Goal: Task Accomplishment & Management: Use online tool/utility

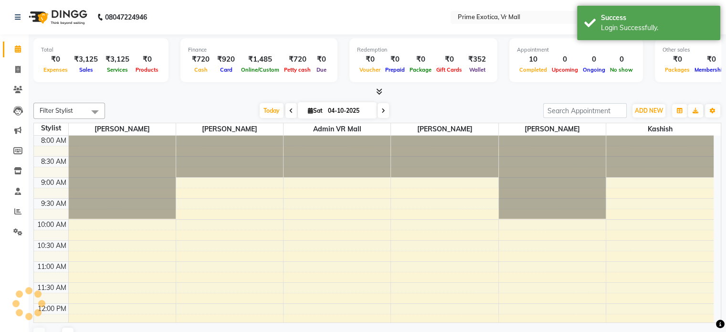
select select "en"
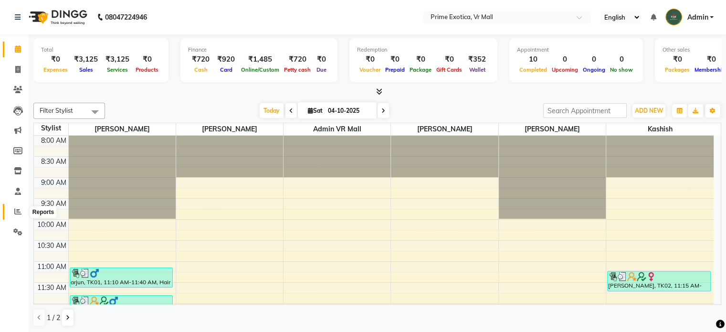
click at [15, 213] on icon at bounding box center [17, 211] width 7 height 7
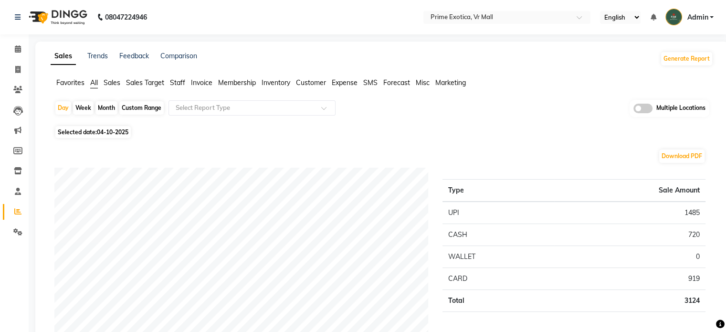
click at [101, 108] on div "Month" at bounding box center [107, 107] width 22 height 13
select select "10"
select select "2025"
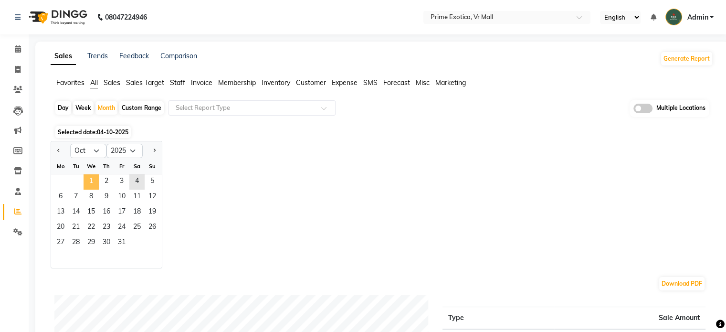
click at [95, 180] on span "1" at bounding box center [91, 181] width 15 height 15
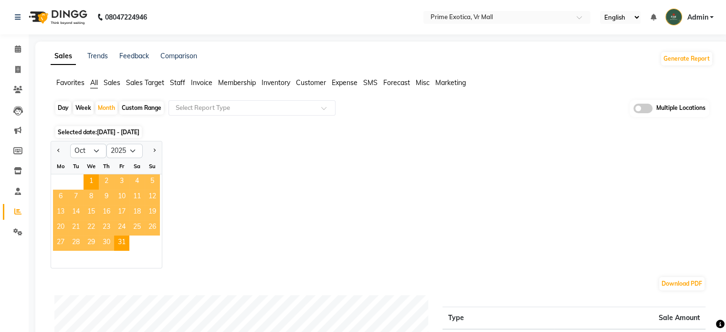
click at [634, 112] on label at bounding box center [643, 109] width 19 height 10
click at [634, 110] on input "checkbox" at bounding box center [634, 110] width 0 height 0
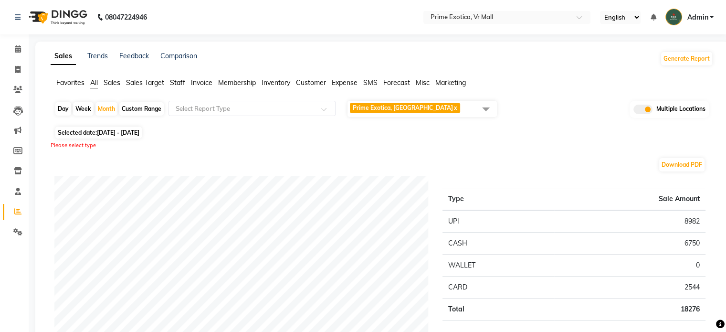
click at [485, 113] on span at bounding box center [486, 109] width 19 height 18
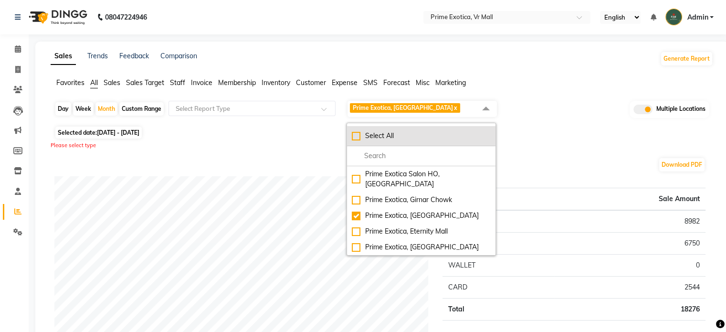
click at [458, 144] on li "Select All" at bounding box center [421, 136] width 149 height 20
checkbox input "true"
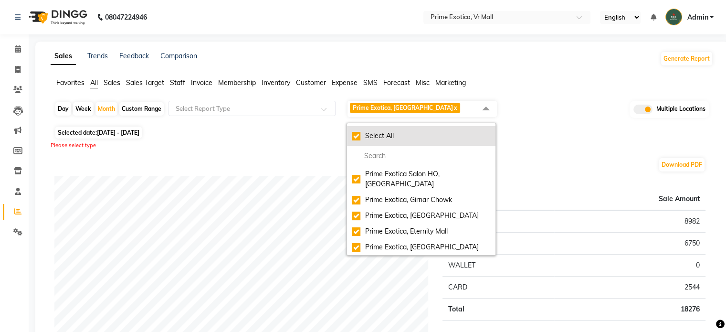
checkbox input "true"
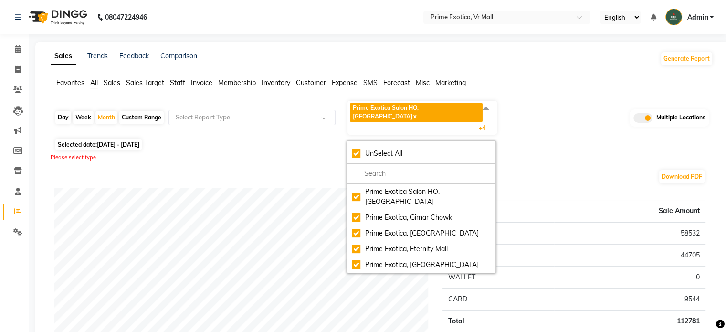
click at [586, 153] on div "Please select type" at bounding box center [382, 157] width 663 height 8
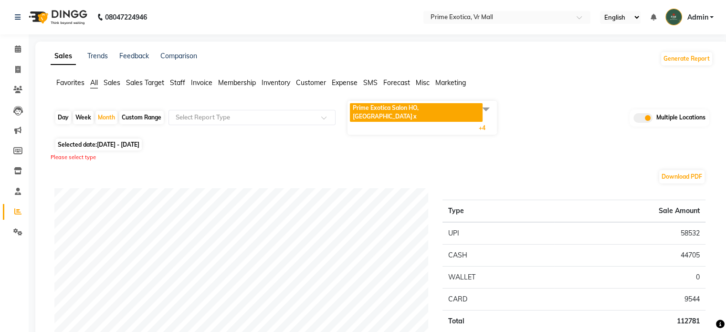
click at [63, 111] on div "Day" at bounding box center [63, 117] width 16 height 13
select select "10"
select select "2025"
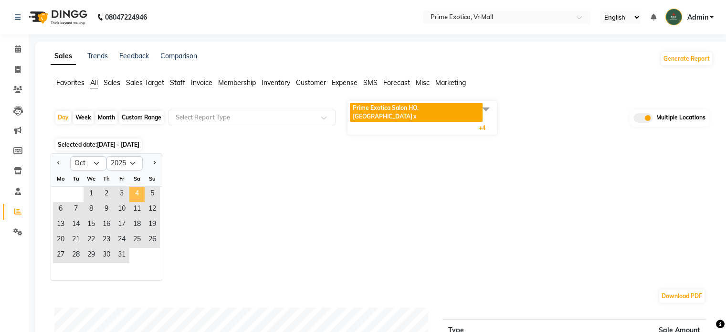
click at [131, 187] on span "4" at bounding box center [136, 194] width 15 height 15
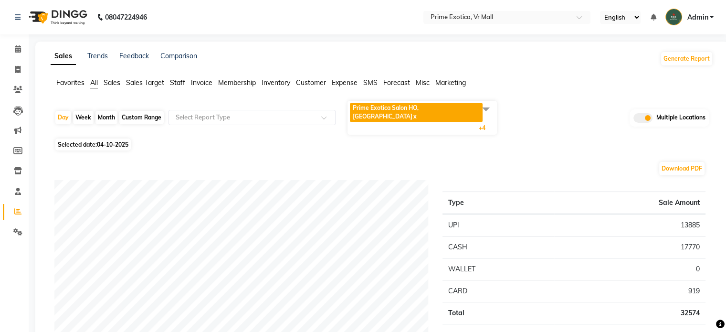
click at [484, 112] on span at bounding box center [486, 109] width 19 height 18
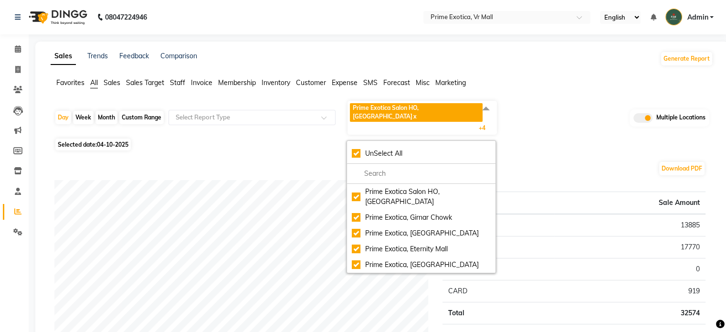
click at [550, 139] on div "Selected date: 04-10-2025" at bounding box center [383, 144] width 659 height 10
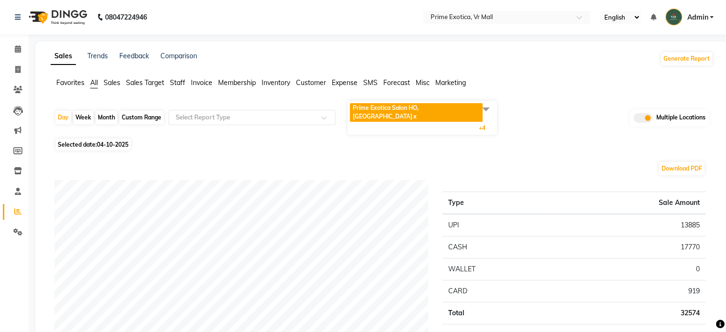
click at [486, 106] on span at bounding box center [486, 109] width 19 height 18
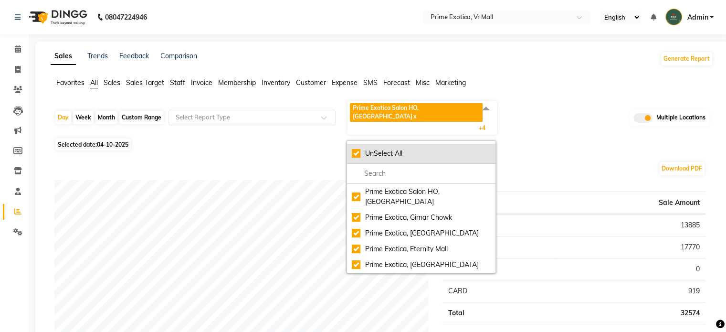
click at [421, 149] on div "UnSelect All" at bounding box center [421, 154] width 139 height 10
checkbox input "false"
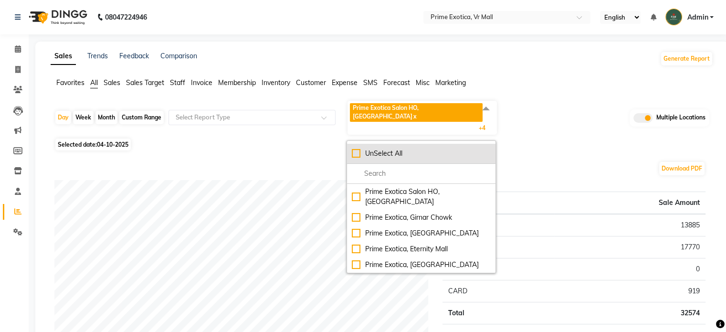
checkbox input "false"
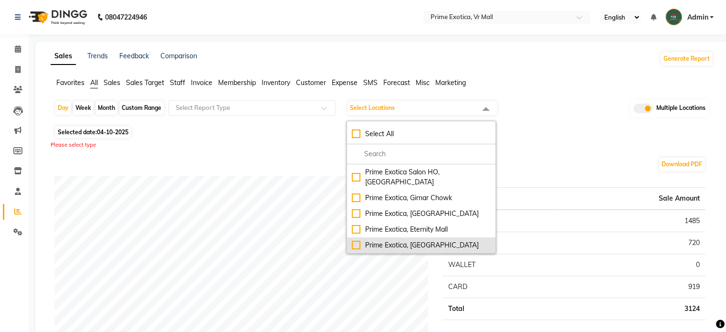
click at [443, 240] on li "Prime Exotica, [GEOGRAPHIC_DATA]" at bounding box center [421, 245] width 149 height 16
checkbox input "true"
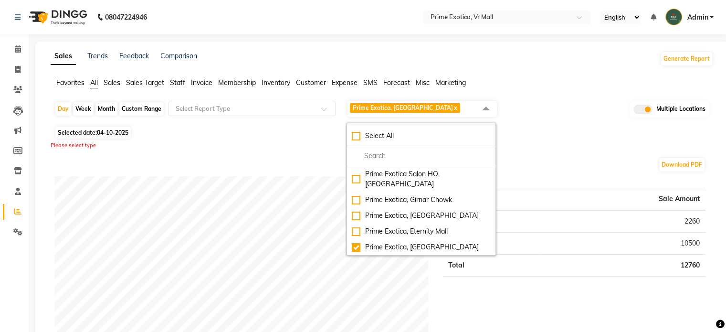
click at [565, 158] on div "Download PDF" at bounding box center [379, 164] width 651 height 15
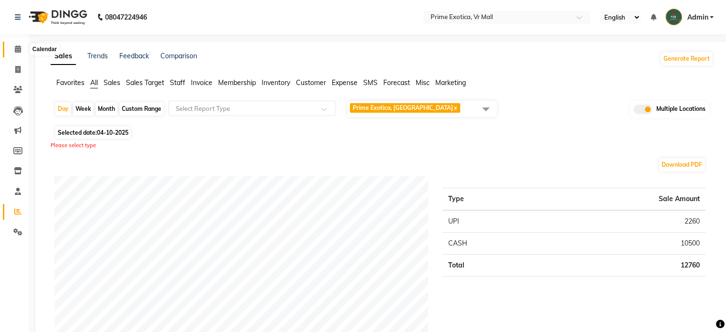
click at [10, 52] on span at bounding box center [18, 49] width 17 height 11
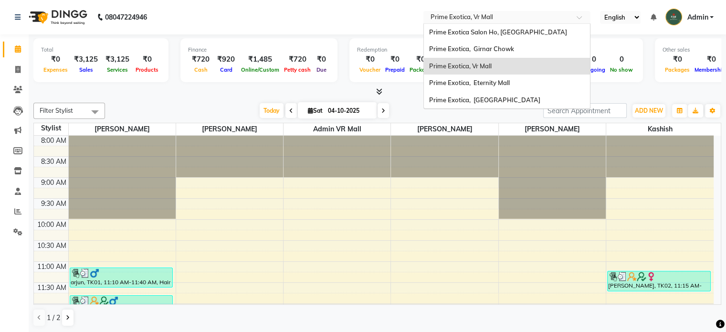
click at [569, 19] on div at bounding box center [507, 18] width 167 height 10
click at [519, 100] on div "Prime Exotica, [GEOGRAPHIC_DATA]" at bounding box center [507, 100] width 166 height 17
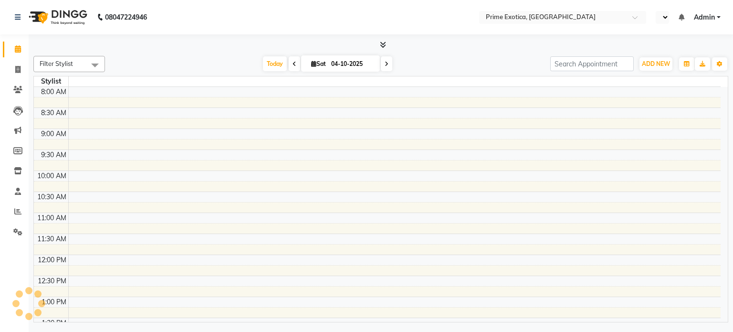
select select "en"
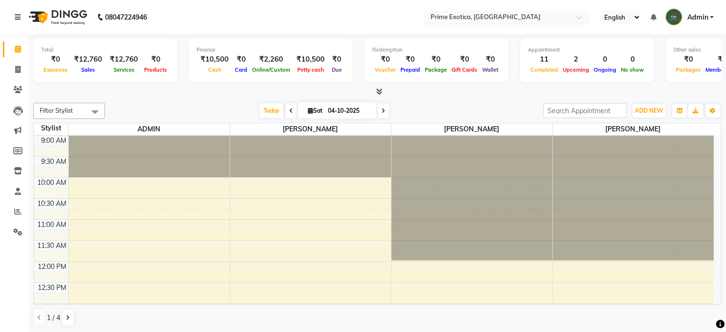
click at [491, 14] on input "text" at bounding box center [497, 18] width 138 height 10
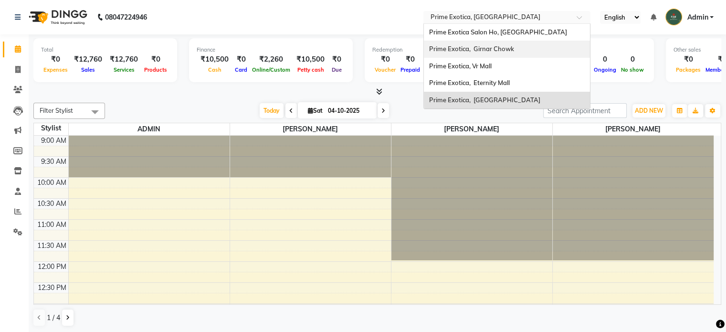
click at [495, 51] on span "Prime Exotica, Girnar Chowk" at bounding box center [471, 49] width 85 height 8
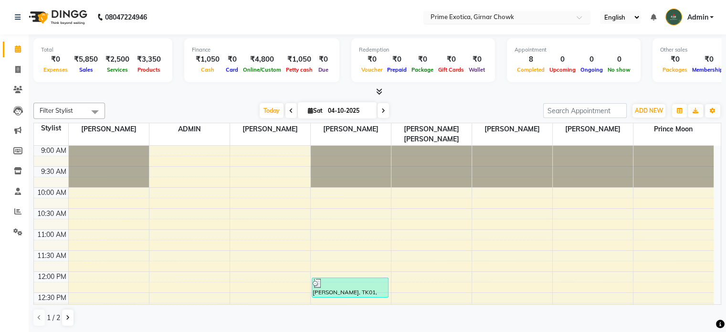
click at [497, 17] on input "text" at bounding box center [497, 18] width 138 height 10
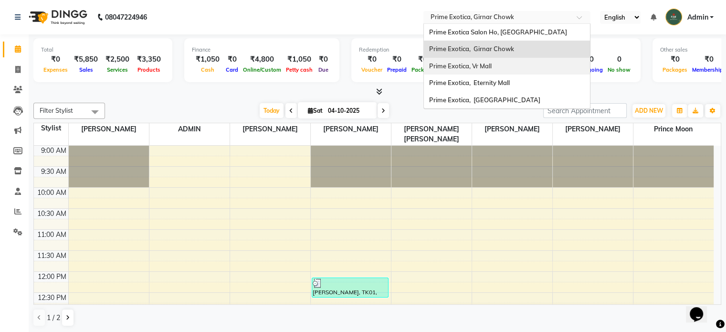
click at [491, 66] on span "Prime Exotica, Vr Mall" at bounding box center [460, 66] width 63 height 8
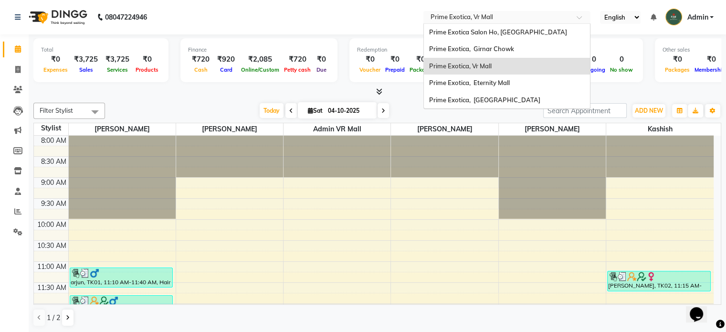
click at [487, 18] on input "text" at bounding box center [497, 18] width 138 height 10
click at [495, 82] on span "Prime Exotica, Eternity Mall" at bounding box center [469, 83] width 81 height 8
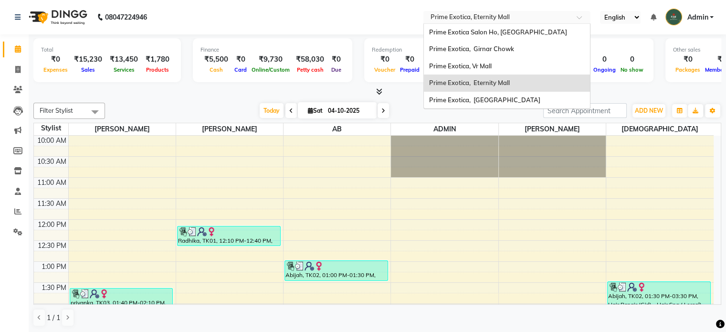
click at [450, 20] on input "text" at bounding box center [497, 18] width 138 height 10
click at [498, 96] on span "Prime Exotica, [GEOGRAPHIC_DATA]" at bounding box center [484, 100] width 111 height 8
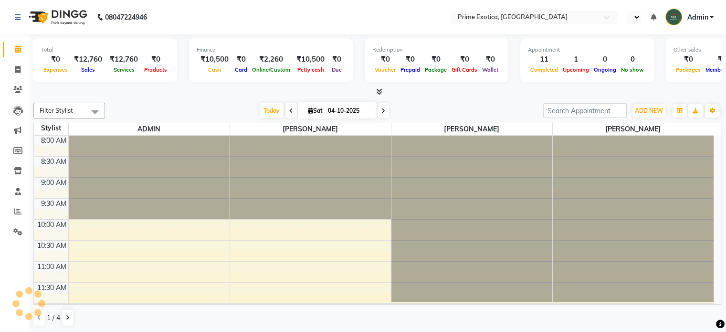
select select "en"
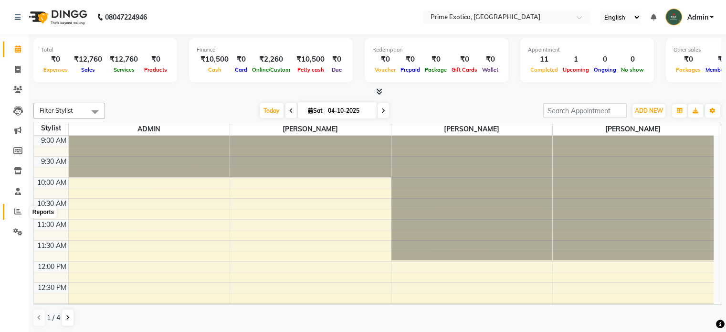
click at [19, 212] on icon at bounding box center [17, 211] width 7 height 7
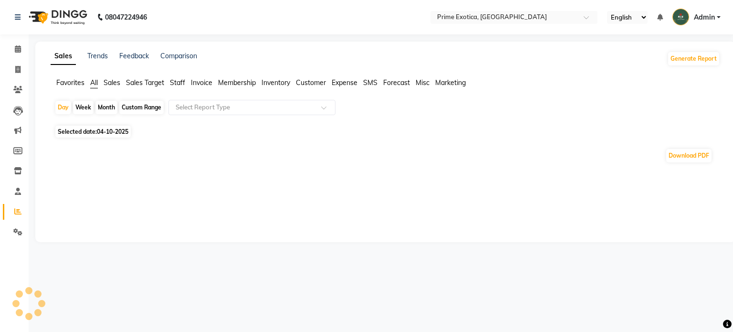
click at [105, 112] on div "Month" at bounding box center [107, 107] width 22 height 13
select select "10"
select select "2025"
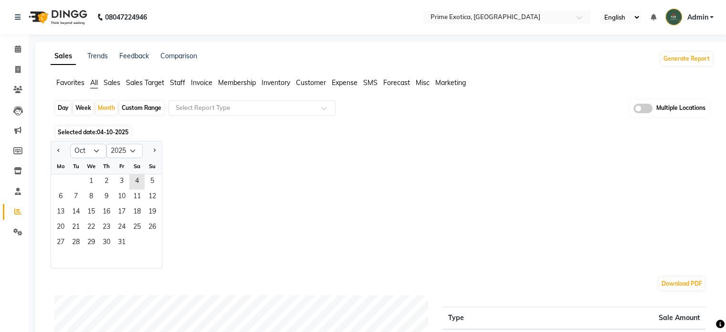
click at [230, 142] on div "Jan Feb Mar Apr May Jun Jul Aug Sep Oct Nov Dec 2015 2016 2017 2018 2019 2020 2…" at bounding box center [382, 205] width 663 height 128
drag, startPoint x: 61, startPoint y: 109, endPoint x: 128, endPoint y: 126, distance: 68.8
click at [61, 111] on div "Day" at bounding box center [63, 107] width 16 height 13
select select "10"
select select "2025"
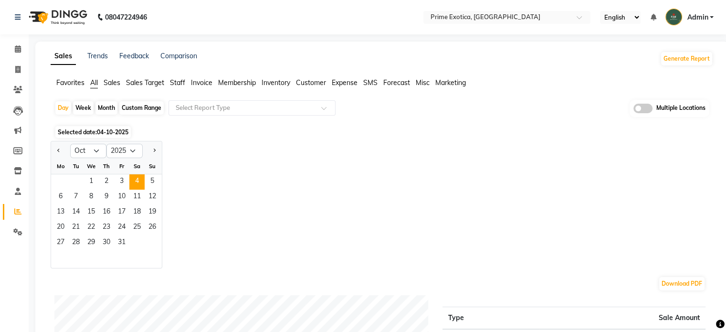
click at [643, 111] on span at bounding box center [643, 109] width 19 height 10
click at [634, 110] on input "checkbox" at bounding box center [634, 110] width 0 height 0
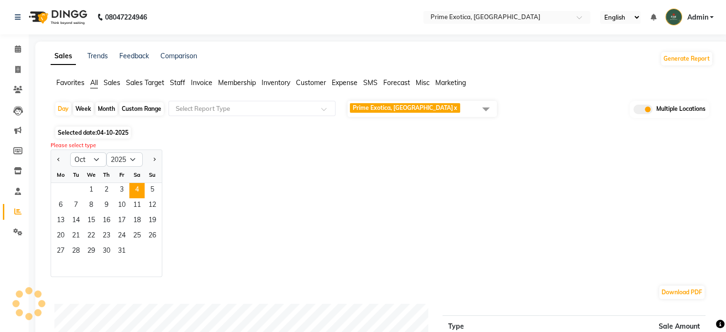
click at [477, 114] on span at bounding box center [486, 109] width 19 height 18
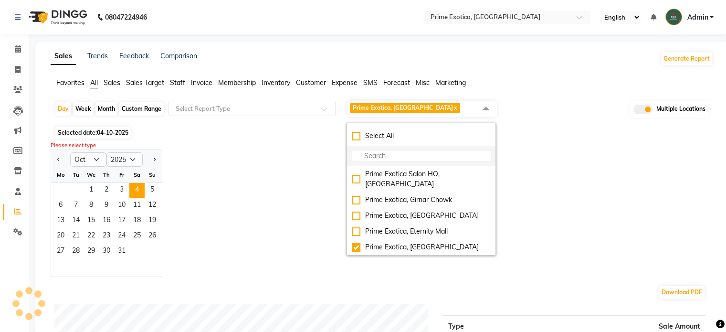
click at [448, 137] on div "Select All" at bounding box center [421, 136] width 139 height 10
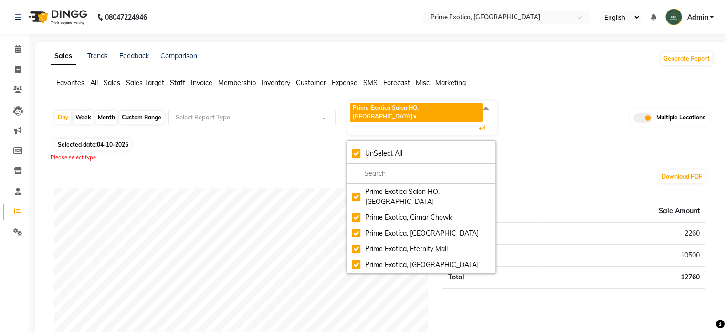
checkbox input "true"
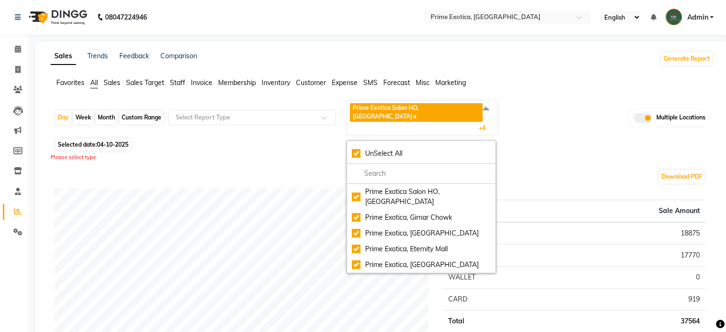
drag, startPoint x: 604, startPoint y: 149, endPoint x: 598, endPoint y: 150, distance: 5.8
